Goal: Transaction & Acquisition: Purchase product/service

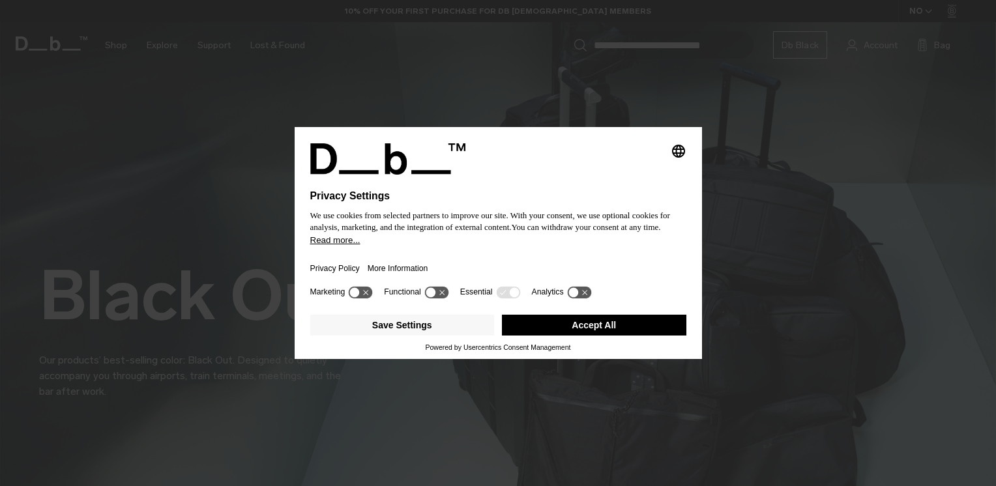
click at [534, 258] on div "Privacy Policy More Information" at bounding box center [498, 265] width 376 height 38
click at [541, 324] on button "Accept All" at bounding box center [594, 325] width 184 height 21
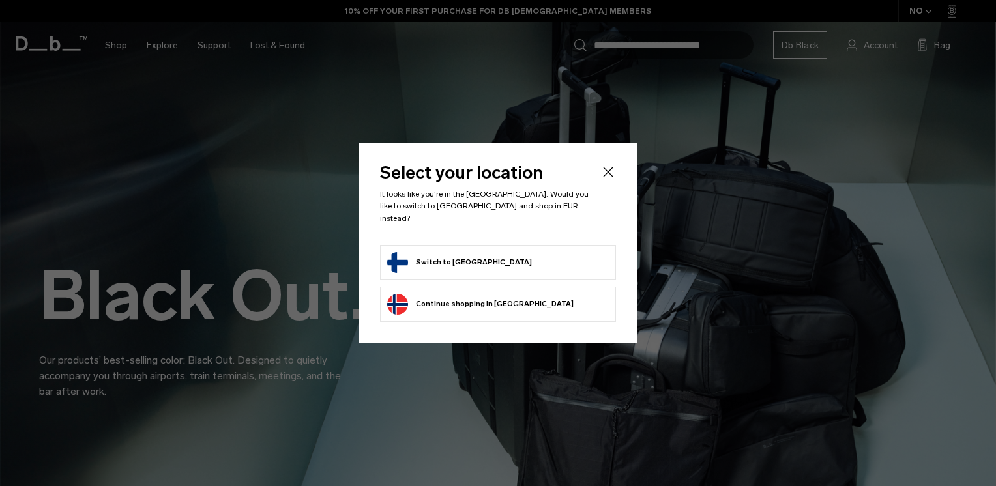
click at [419, 268] on li "Switch to Finland" at bounding box center [498, 262] width 236 height 35
click at [422, 259] on button "Switch to Finland" at bounding box center [459, 262] width 145 height 21
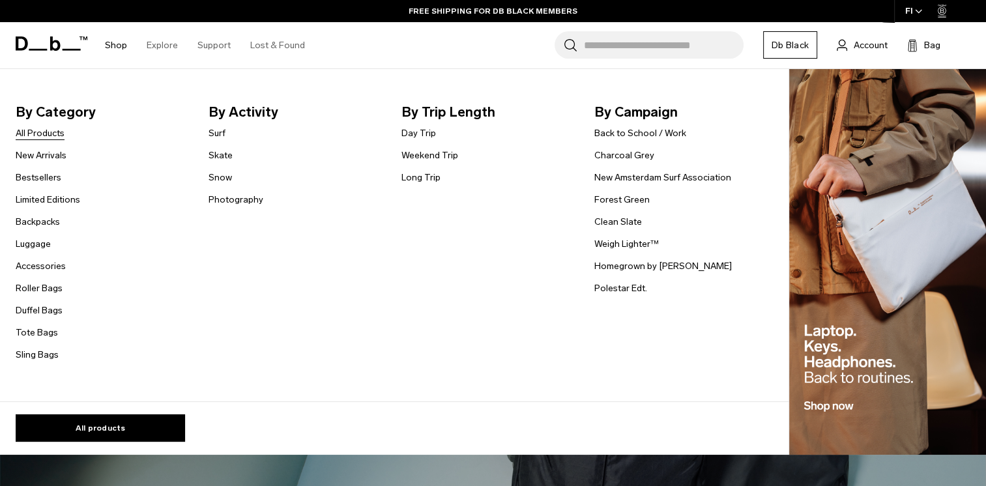
click at [38, 132] on link "All Products" at bounding box center [40, 133] width 49 height 14
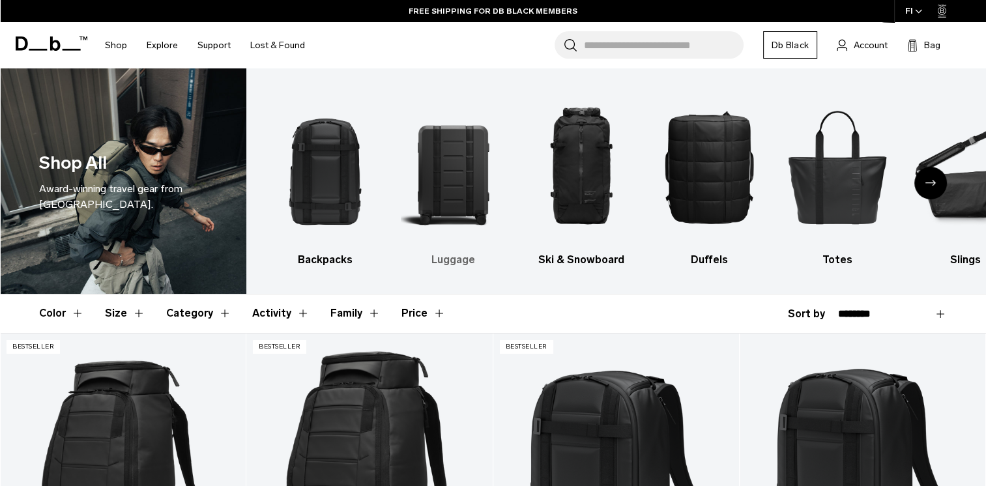
click at [478, 198] on img "2 / 10" at bounding box center [454, 167] width 106 height 158
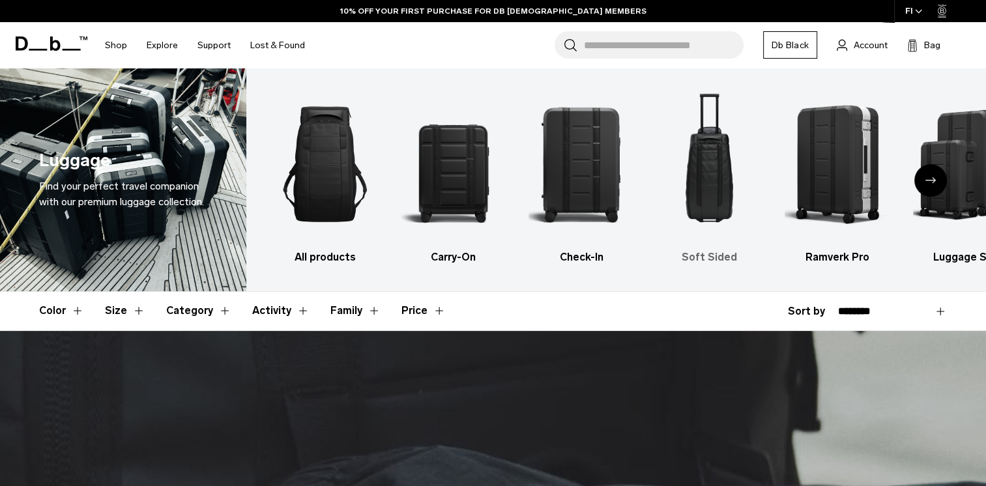
click at [708, 149] on img "4 / 6" at bounding box center [710, 164] width 106 height 158
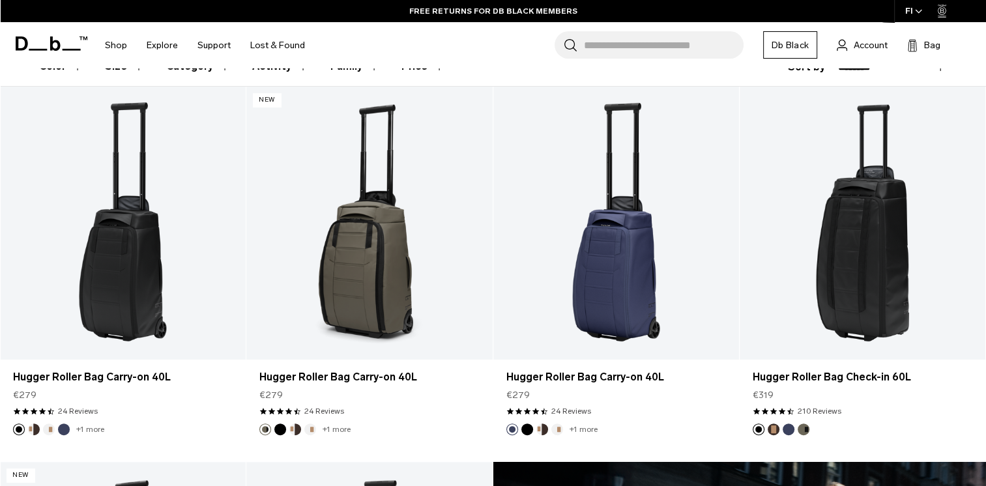
scroll to position [240, 0]
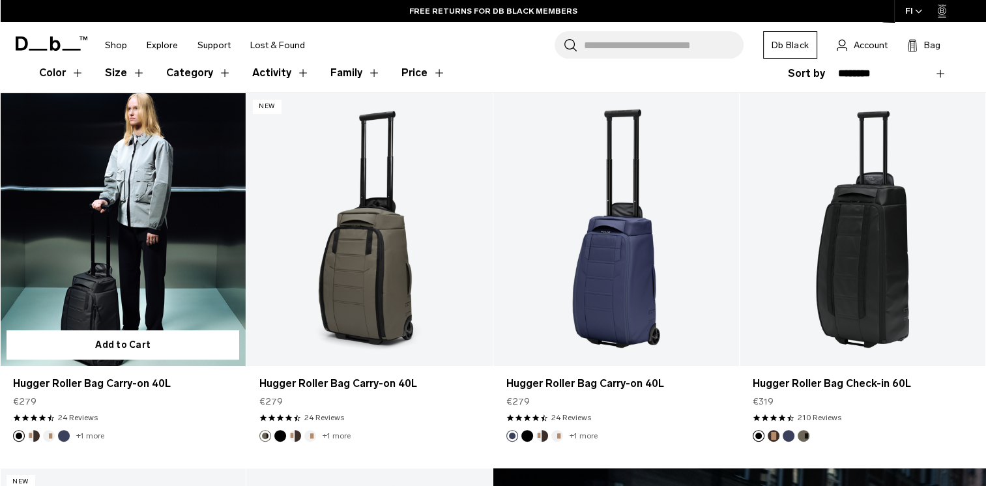
click at [154, 260] on link "Hugger Roller Bag Carry-on 40L" at bounding box center [123, 229] width 246 height 273
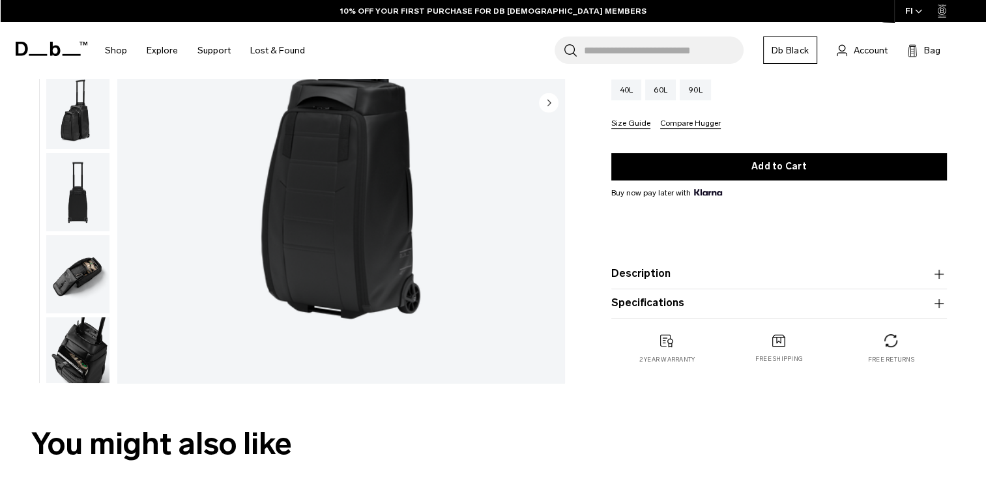
scroll to position [188, 0]
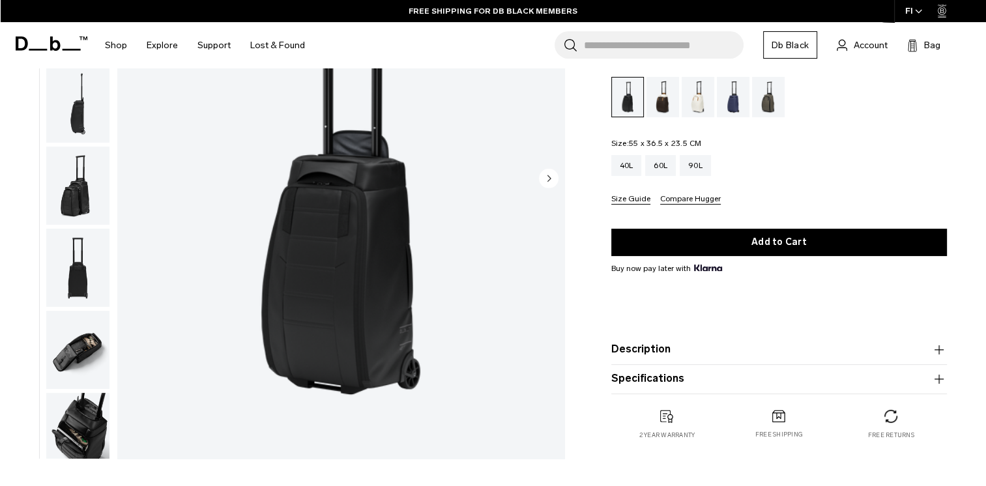
click at [84, 433] on img "button" at bounding box center [77, 432] width 63 height 78
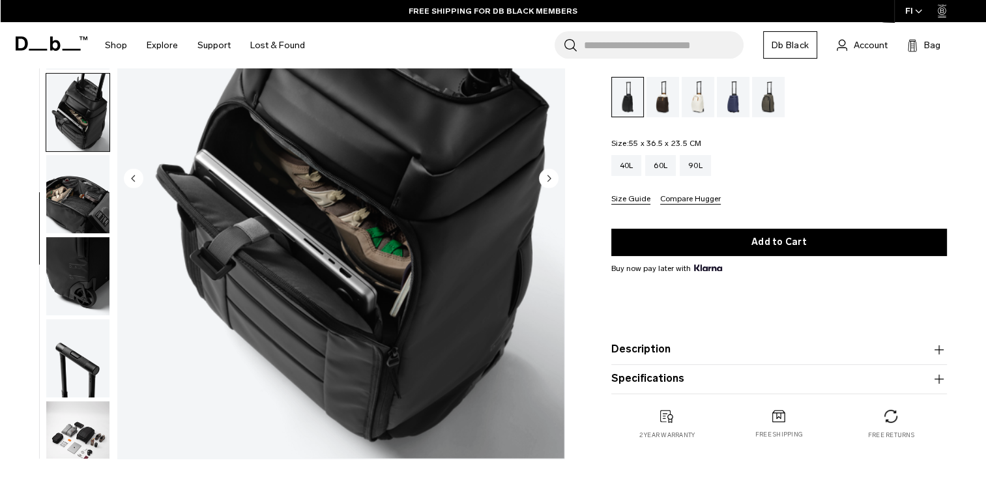
scroll to position [341, 0]
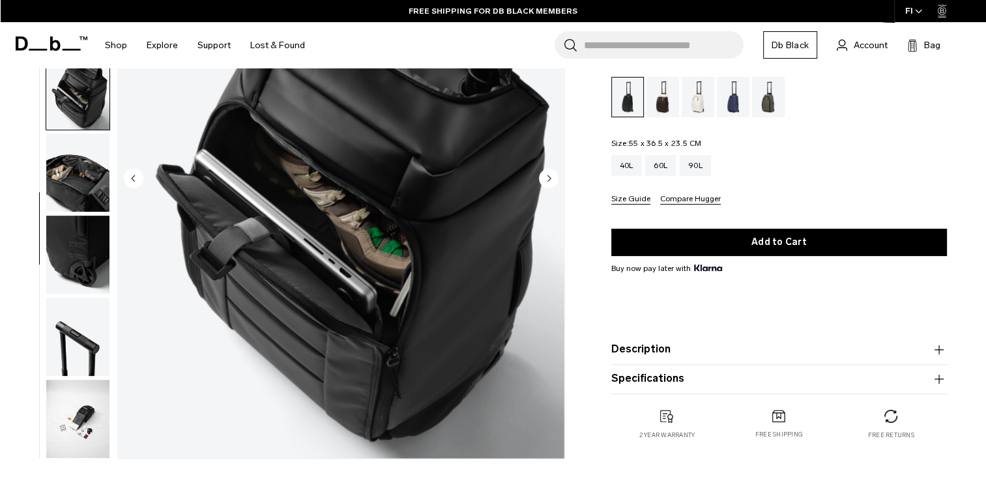
click at [76, 340] on img "button" at bounding box center [77, 337] width 63 height 78
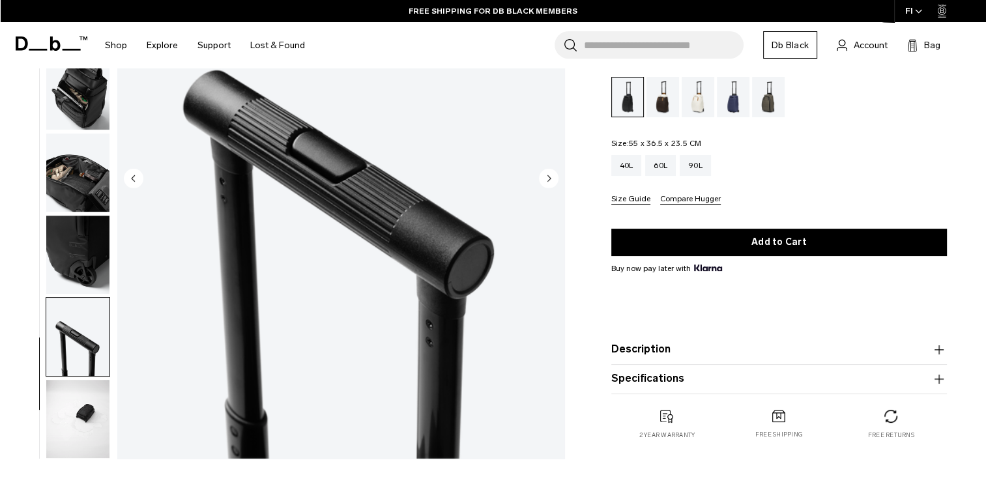
click at [86, 429] on img "button" at bounding box center [77, 419] width 63 height 78
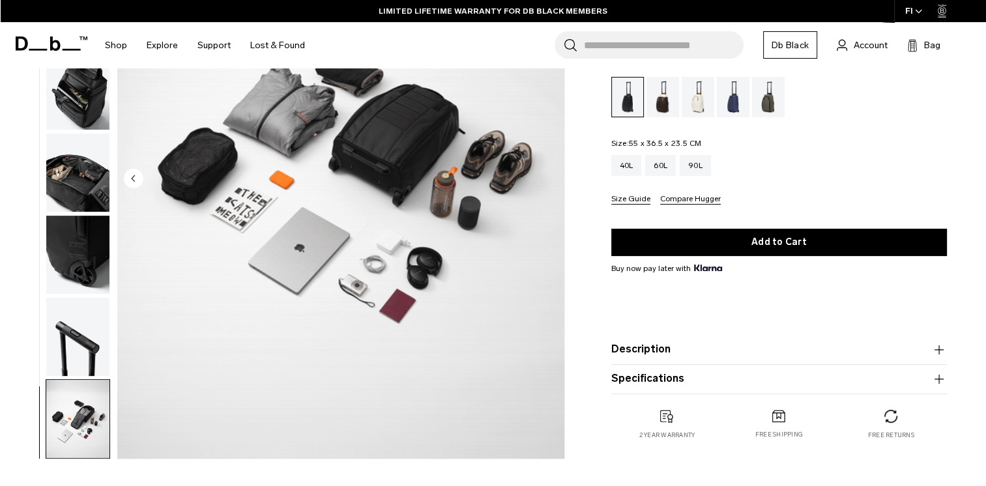
click at [66, 92] on img "button" at bounding box center [77, 91] width 63 height 78
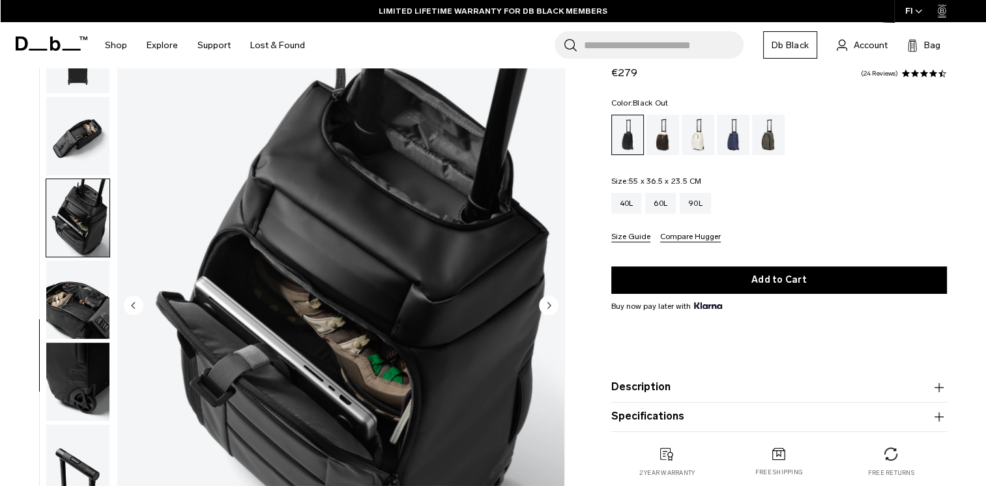
scroll to position [26, 0]
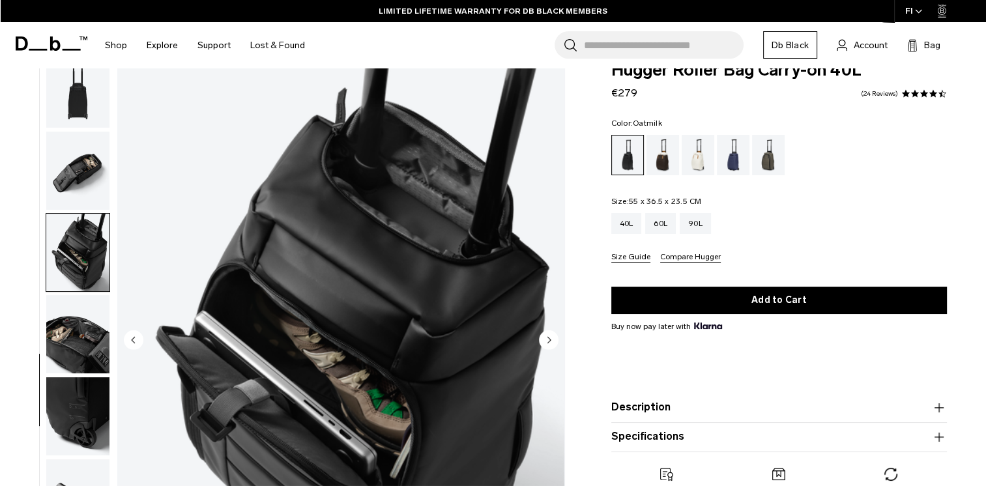
click at [703, 147] on div "Oatmilk" at bounding box center [698, 155] width 33 height 40
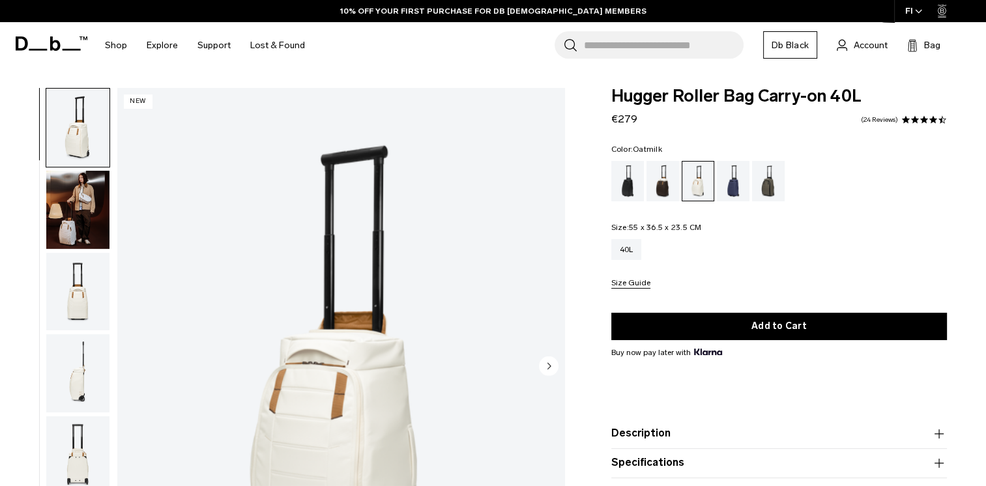
click at [87, 215] on img "button" at bounding box center [77, 210] width 63 height 78
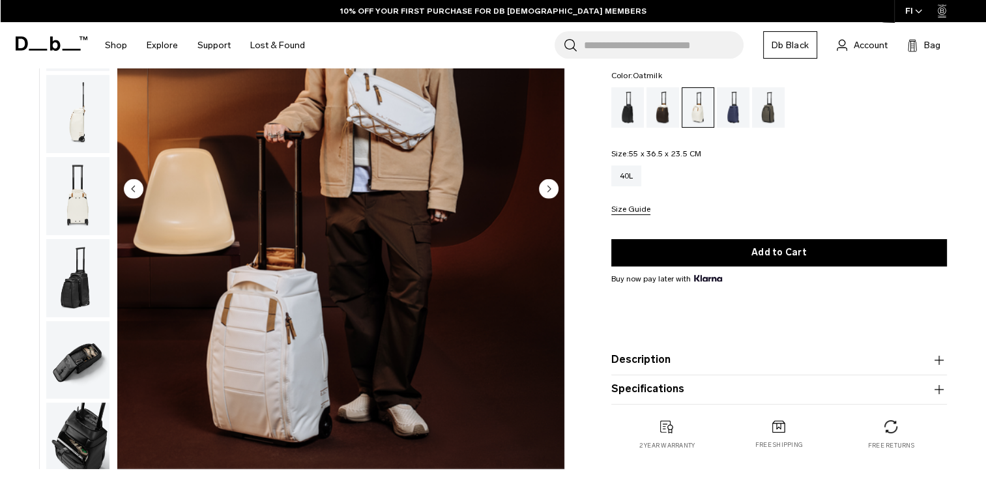
scroll to position [183, 0]
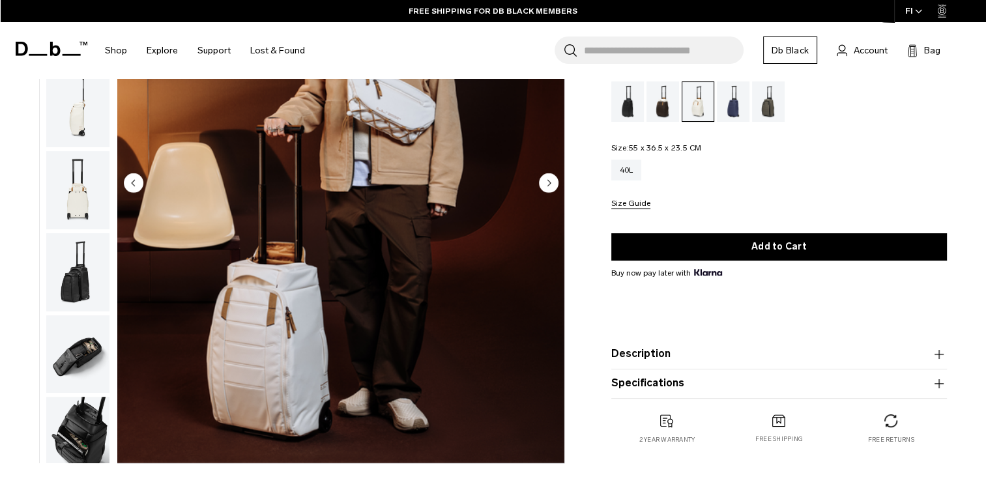
click at [627, 106] on div "Black Out" at bounding box center [627, 101] width 33 height 40
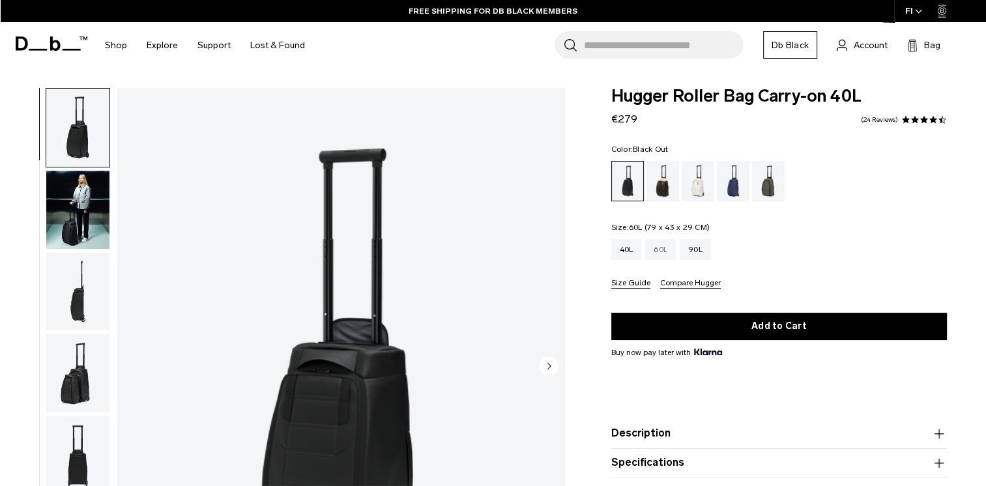
click at [661, 256] on div "60L" at bounding box center [660, 249] width 31 height 21
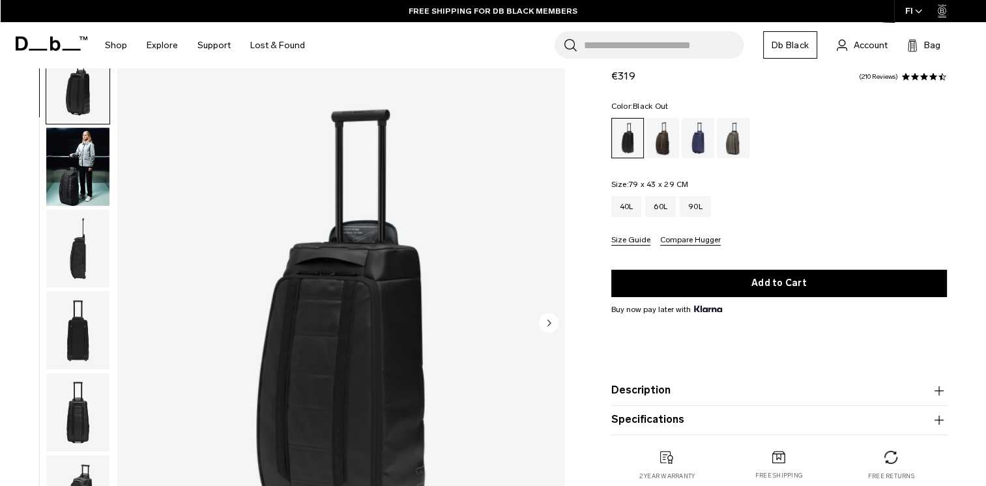
scroll to position [55, 0]
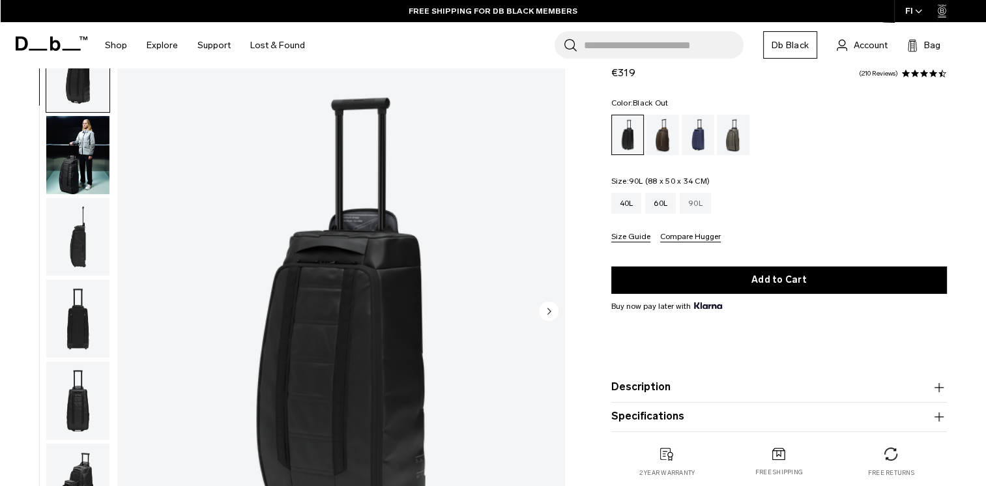
click at [702, 197] on div "90L" at bounding box center [695, 203] width 31 height 21
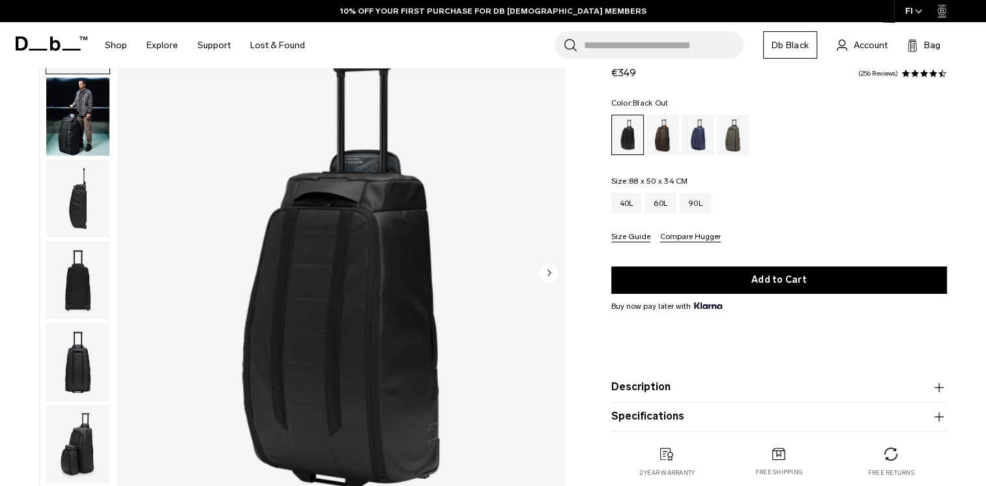
scroll to position [64, 0]
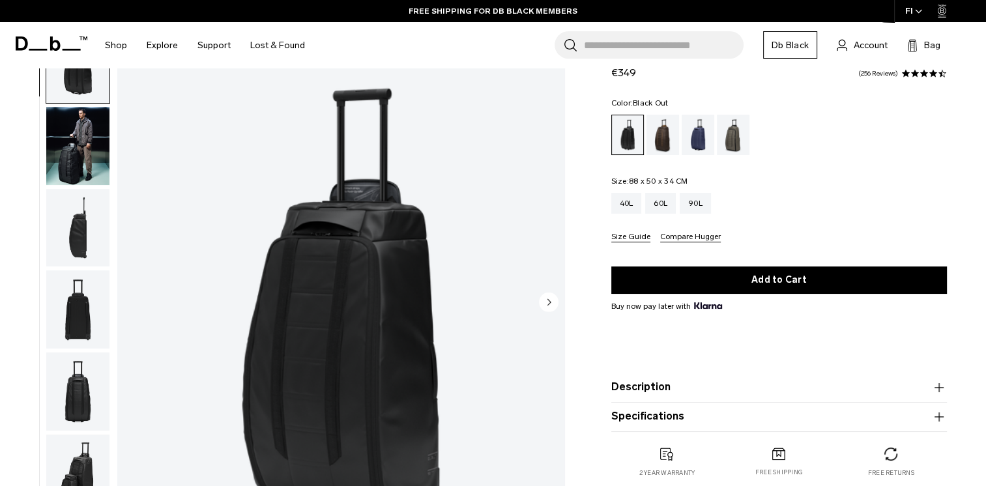
click at [65, 143] on img "button" at bounding box center [77, 146] width 63 height 78
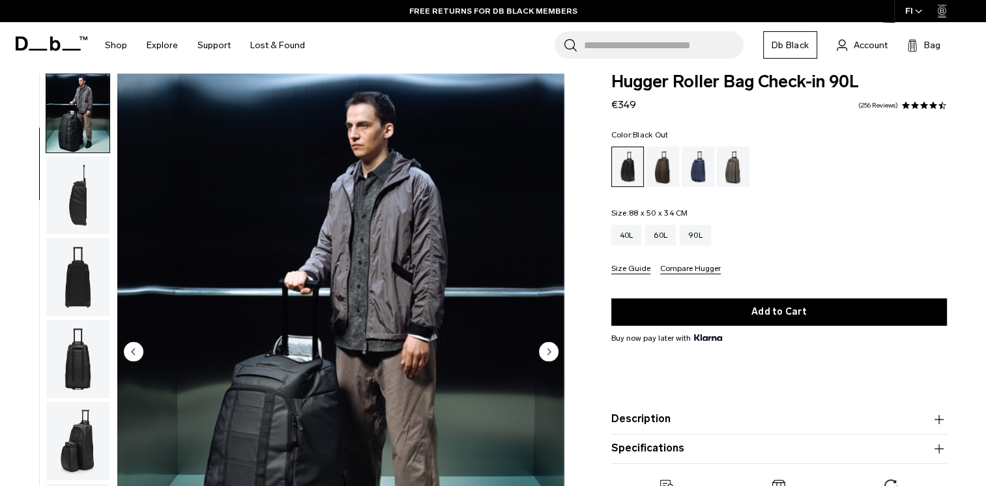
scroll to position [0, 0]
